Goal: Find specific fact: Find specific fact

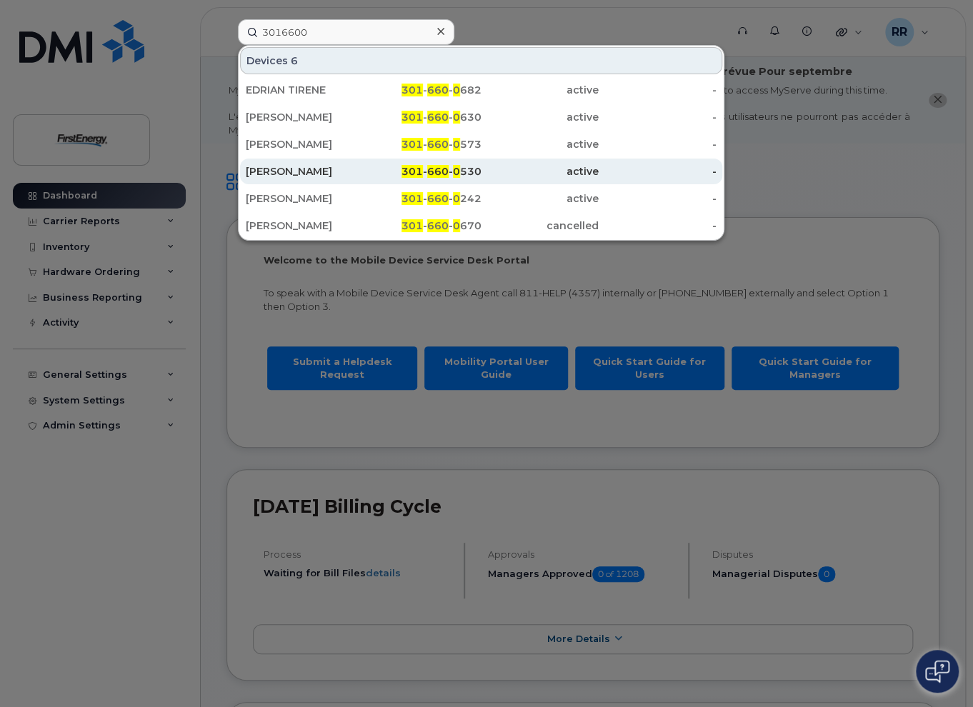
type input "3016600"
click at [340, 172] on div "[PERSON_NAME]" at bounding box center [305, 171] width 118 height 14
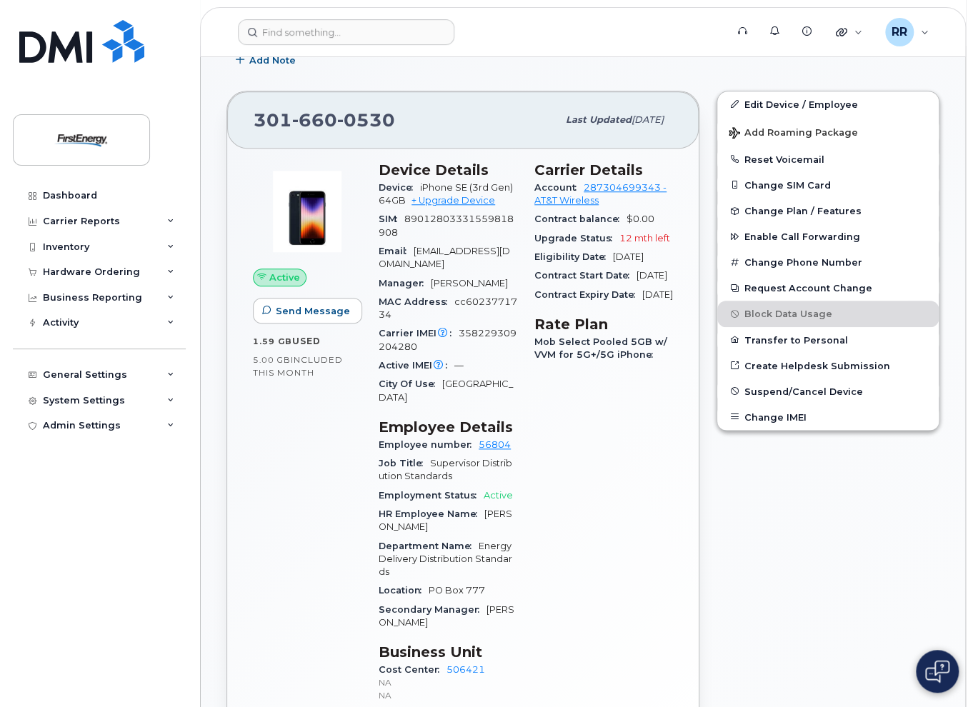
scroll to position [452, 0]
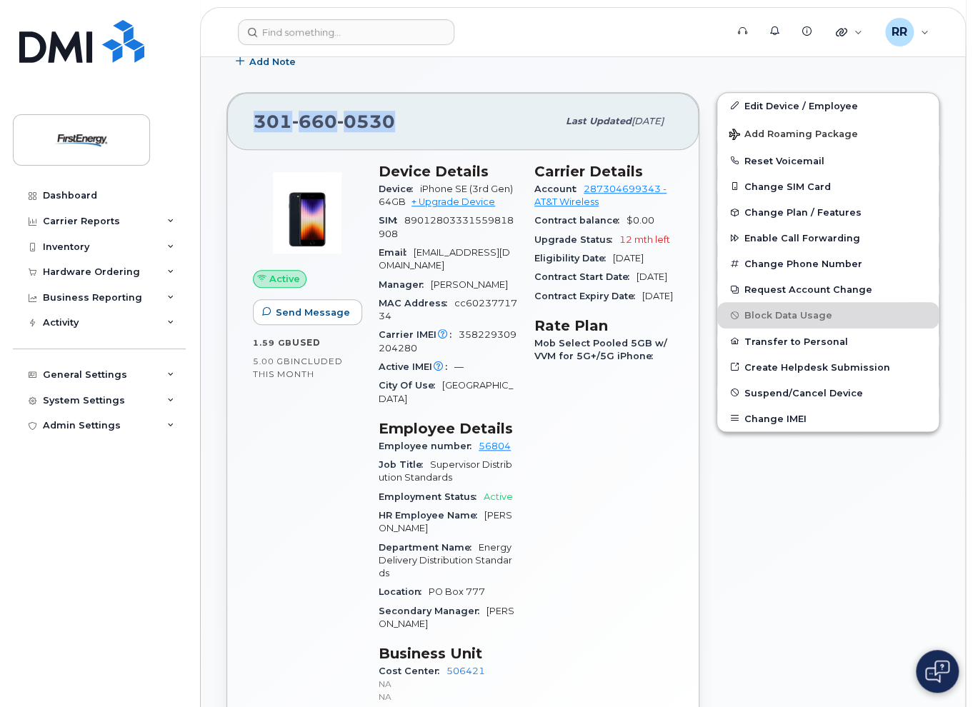
drag, startPoint x: 398, startPoint y: 124, endPoint x: 254, endPoint y: 134, distance: 143.9
click at [254, 134] on div "[PHONE_NUMBER]" at bounding box center [406, 121] width 304 height 30
copy span "[PHONE_NUMBER]"
